Goal: Navigation & Orientation: Find specific page/section

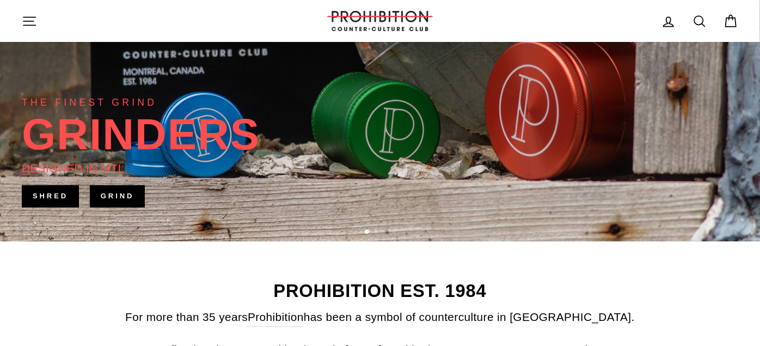
scroll to position [423, 0]
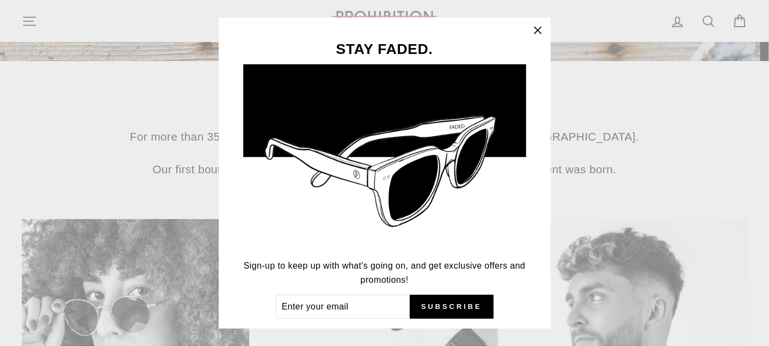
click at [546, 30] on icon "button" at bounding box center [537, 30] width 15 height 15
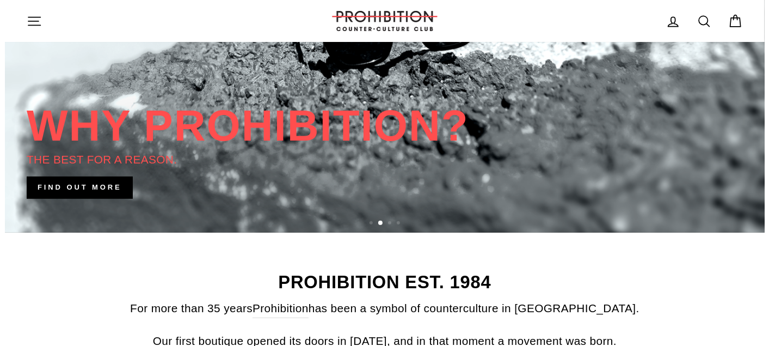
scroll to position [0, 0]
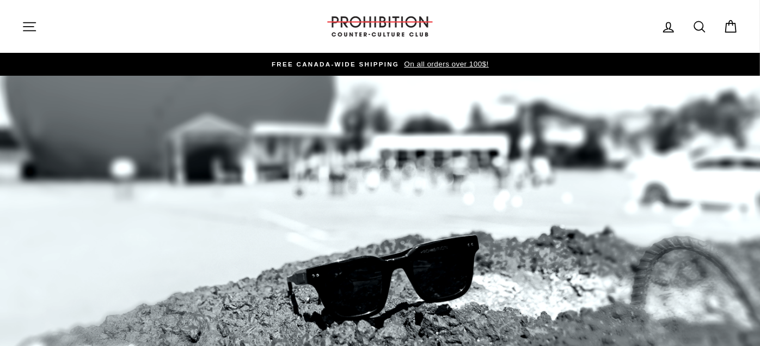
click at [29, 22] on icon "button" at bounding box center [29, 26] width 12 height 8
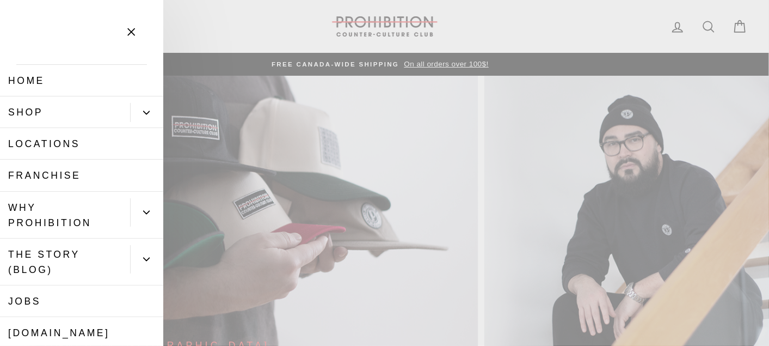
click at [73, 110] on link "Shop" at bounding box center [65, 112] width 130 height 32
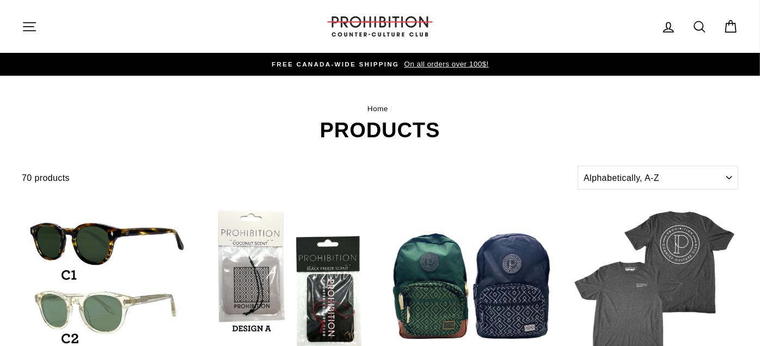
click at [27, 31] on icon "button" at bounding box center [29, 26] width 15 height 15
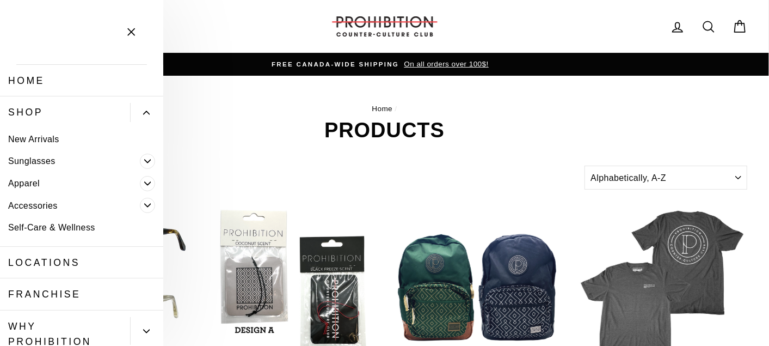
click at [144, 205] on icon "Primary" at bounding box center [147, 205] width 7 height 7
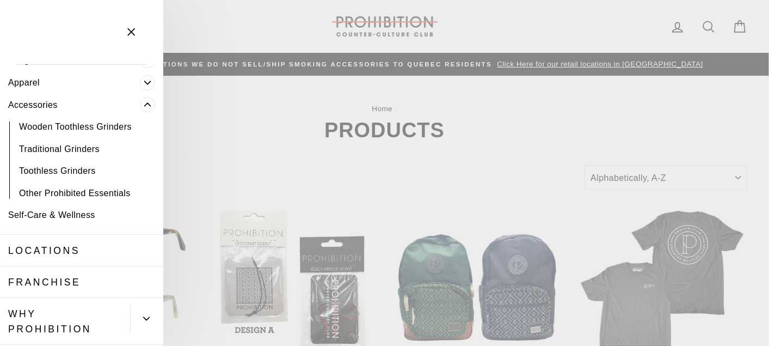
scroll to position [121, 0]
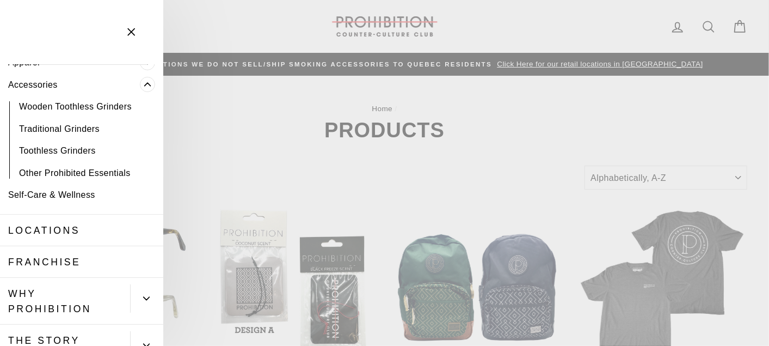
click at [101, 169] on link "Other Prohibited Essentials" at bounding box center [81, 173] width 163 height 22
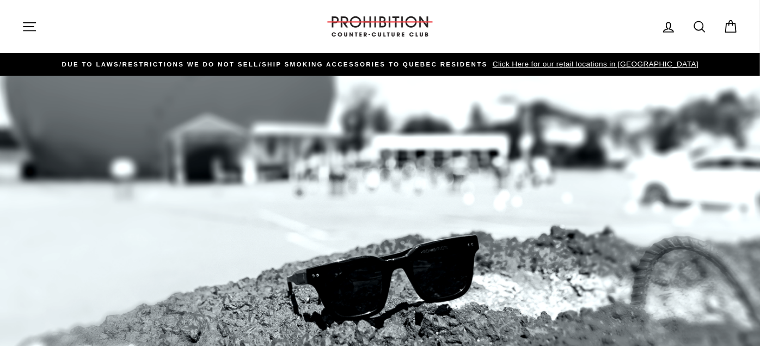
click at [33, 26] on icon "button" at bounding box center [29, 26] width 12 height 8
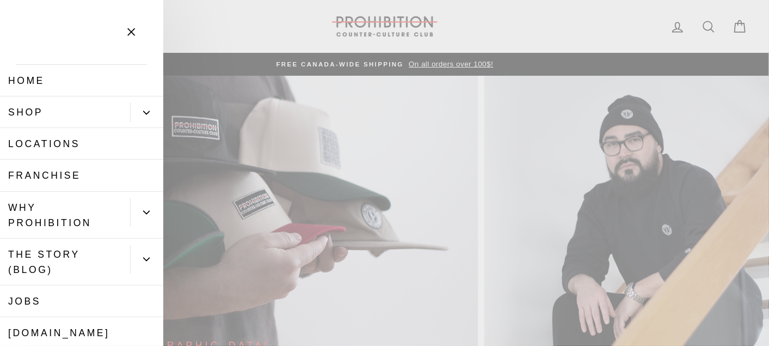
click at [133, 27] on icon "button" at bounding box center [131, 32] width 15 height 15
